Goal: Task Accomplishment & Management: Manage account settings

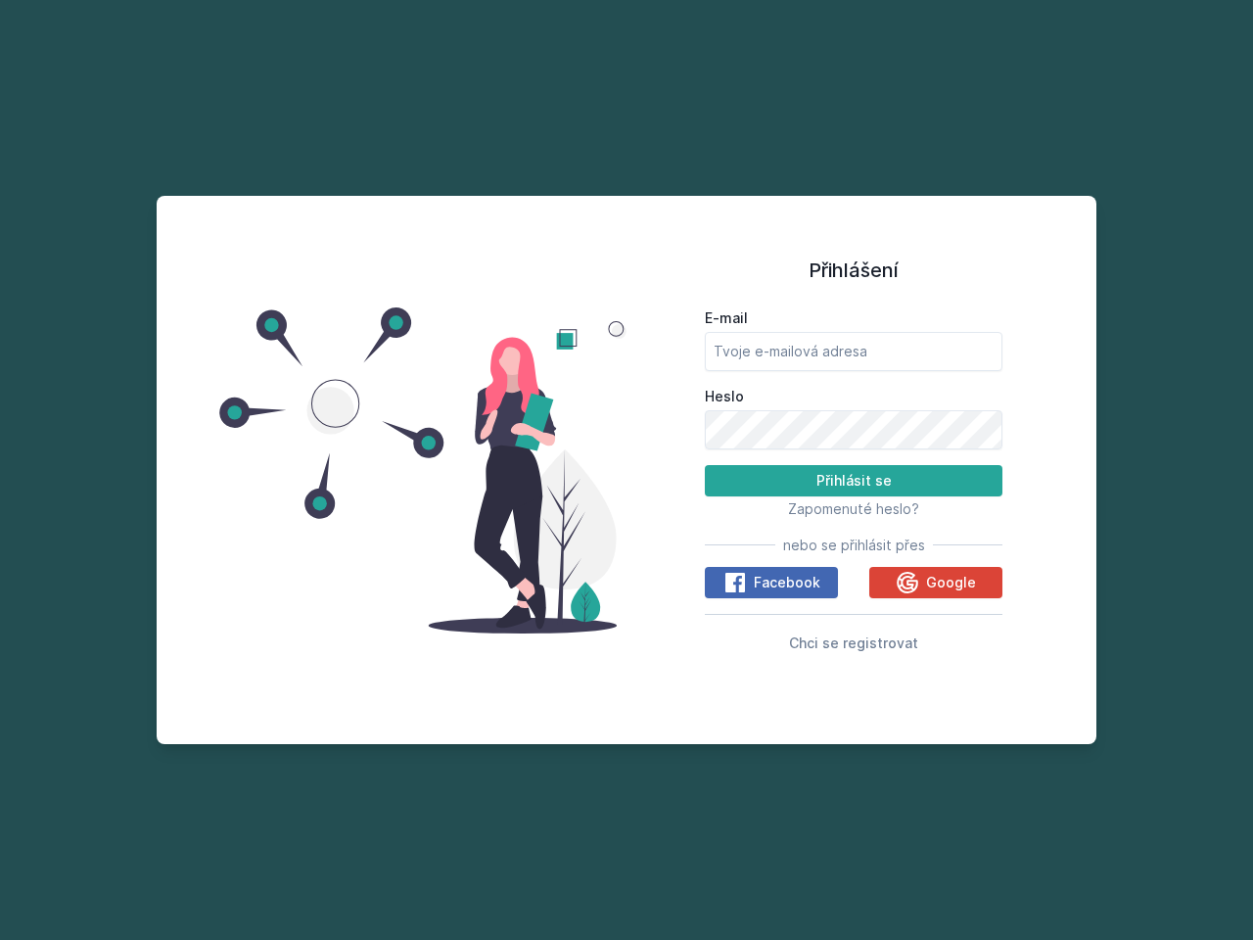
click at [853, 508] on span "Zapomenuté heslo?" at bounding box center [853, 508] width 131 height 17
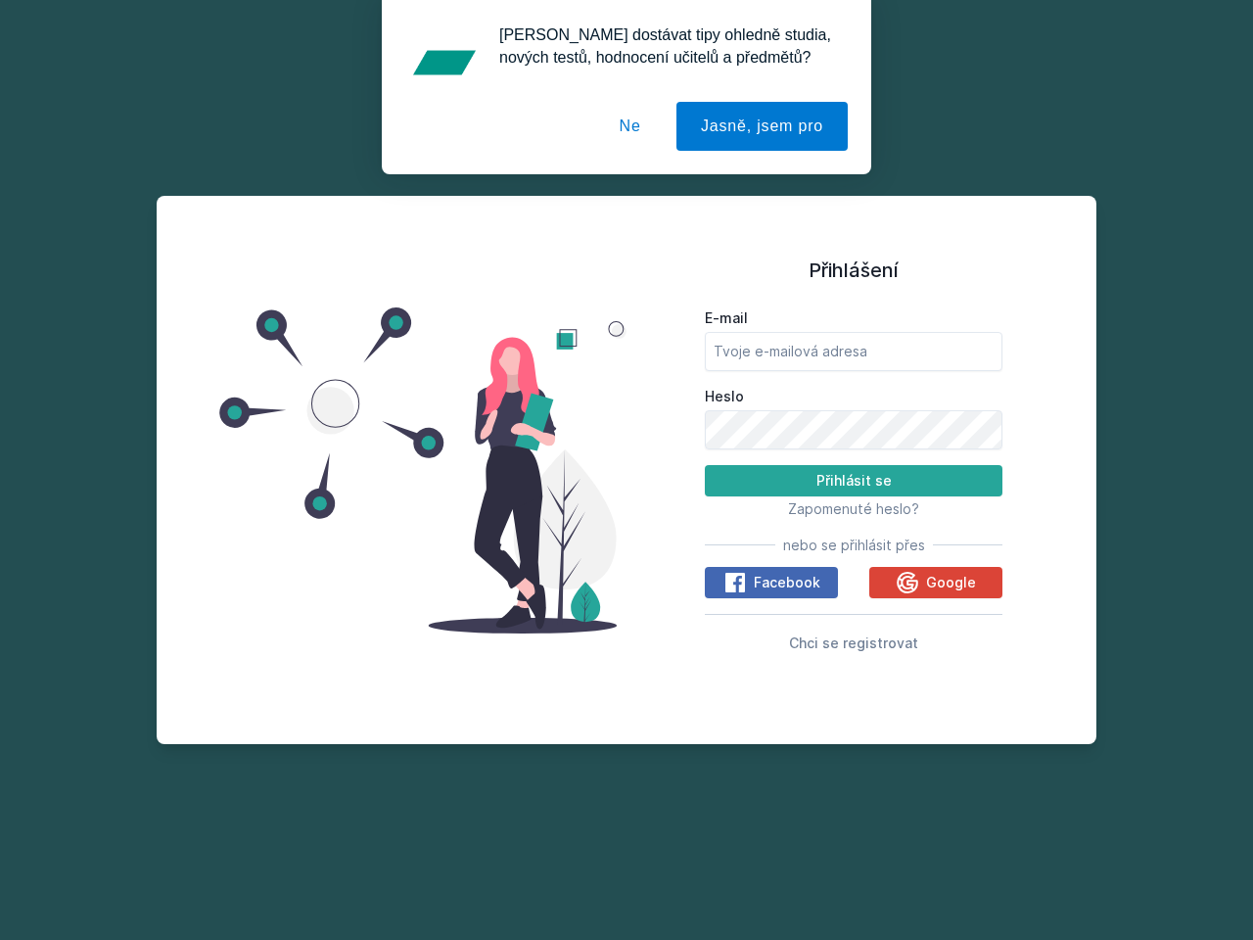
click at [771, 582] on span "Facebook" at bounding box center [787, 583] width 67 height 20
click at [736, 582] on icon at bounding box center [734, 582] width 23 height 23
click at [936, 582] on span "Google" at bounding box center [951, 583] width 50 height 20
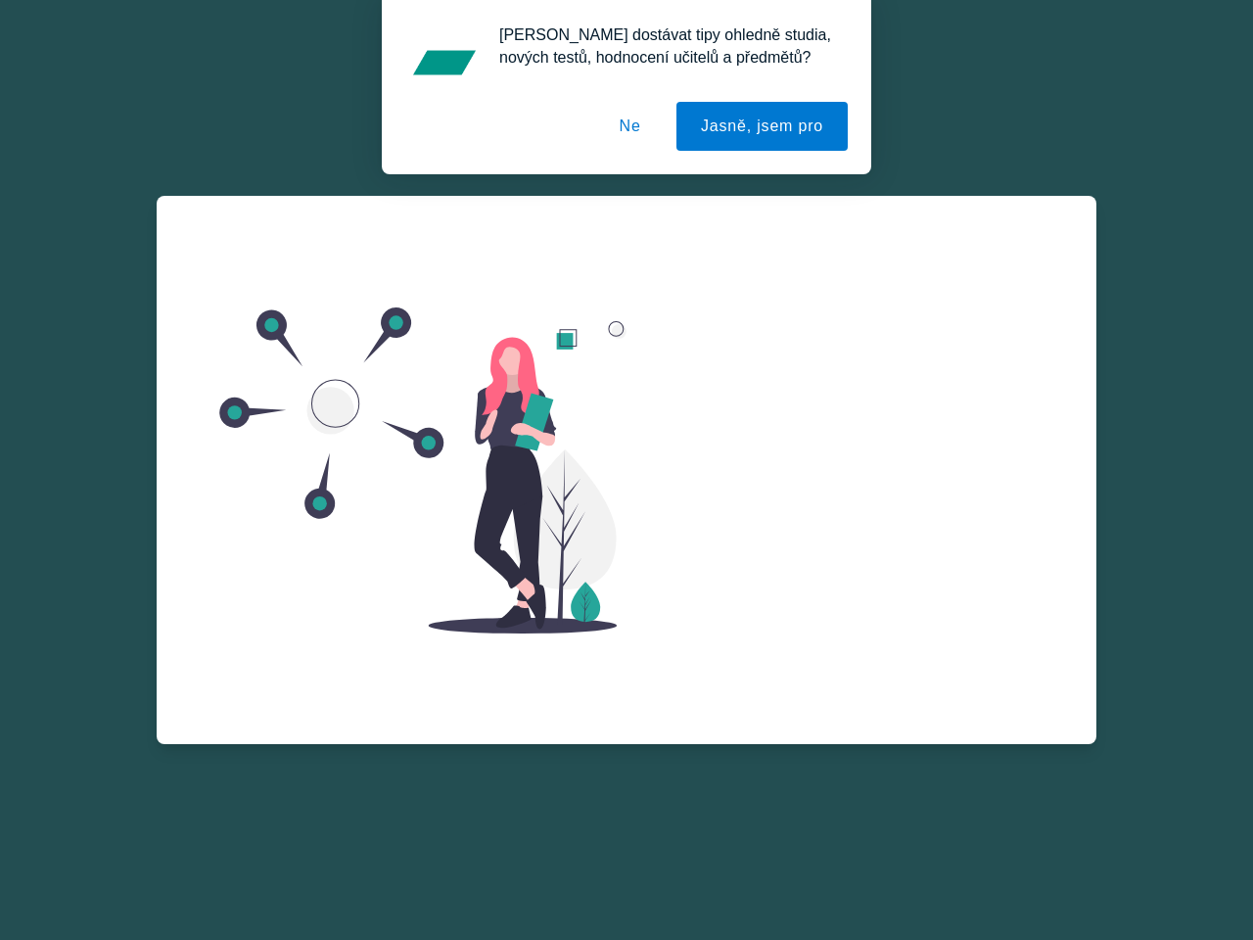
click at [853, 642] on div "Zapomenuté heslo E-mail Zažádat o obnovu hesla Vzpomněl jsem si na heslo" at bounding box center [854, 431] width 298 height 470
click at [764, 126] on button "Jasně, jsem pro" at bounding box center [761, 126] width 171 height 49
